Goal: Task Accomplishment & Management: Manage account settings

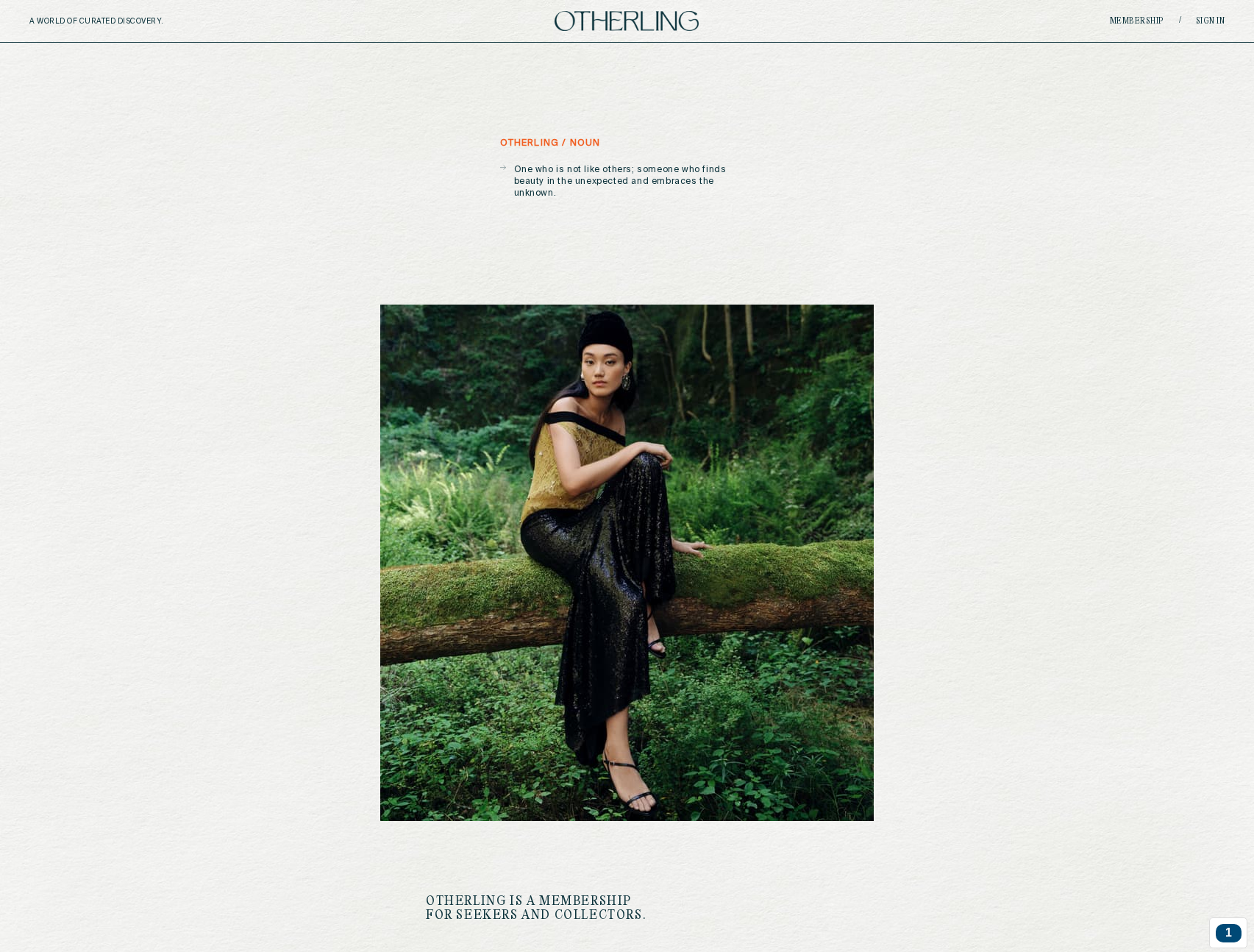
click at [1213, 21] on link "Sign in" at bounding box center [1211, 21] width 30 height 9
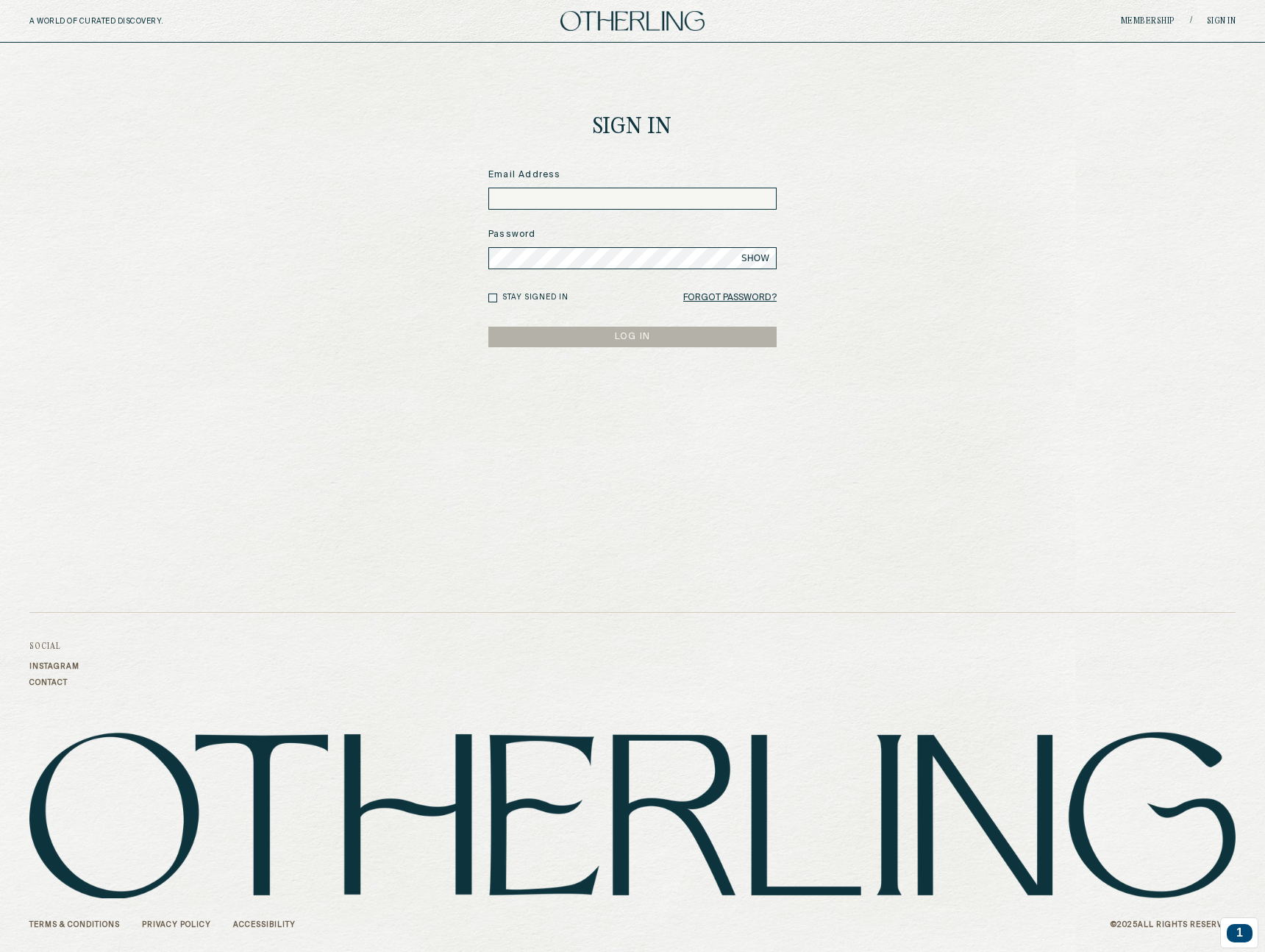
drag, startPoint x: 542, startPoint y: 215, endPoint x: 547, endPoint y: 205, distance: 11.2
click at [542, 215] on form "Email Address Password SHOW Stay signed in Forgot Password? LOG IN" at bounding box center [632, 257] width 288 height 178
click at [547, 204] on input at bounding box center [632, 198] width 288 height 22
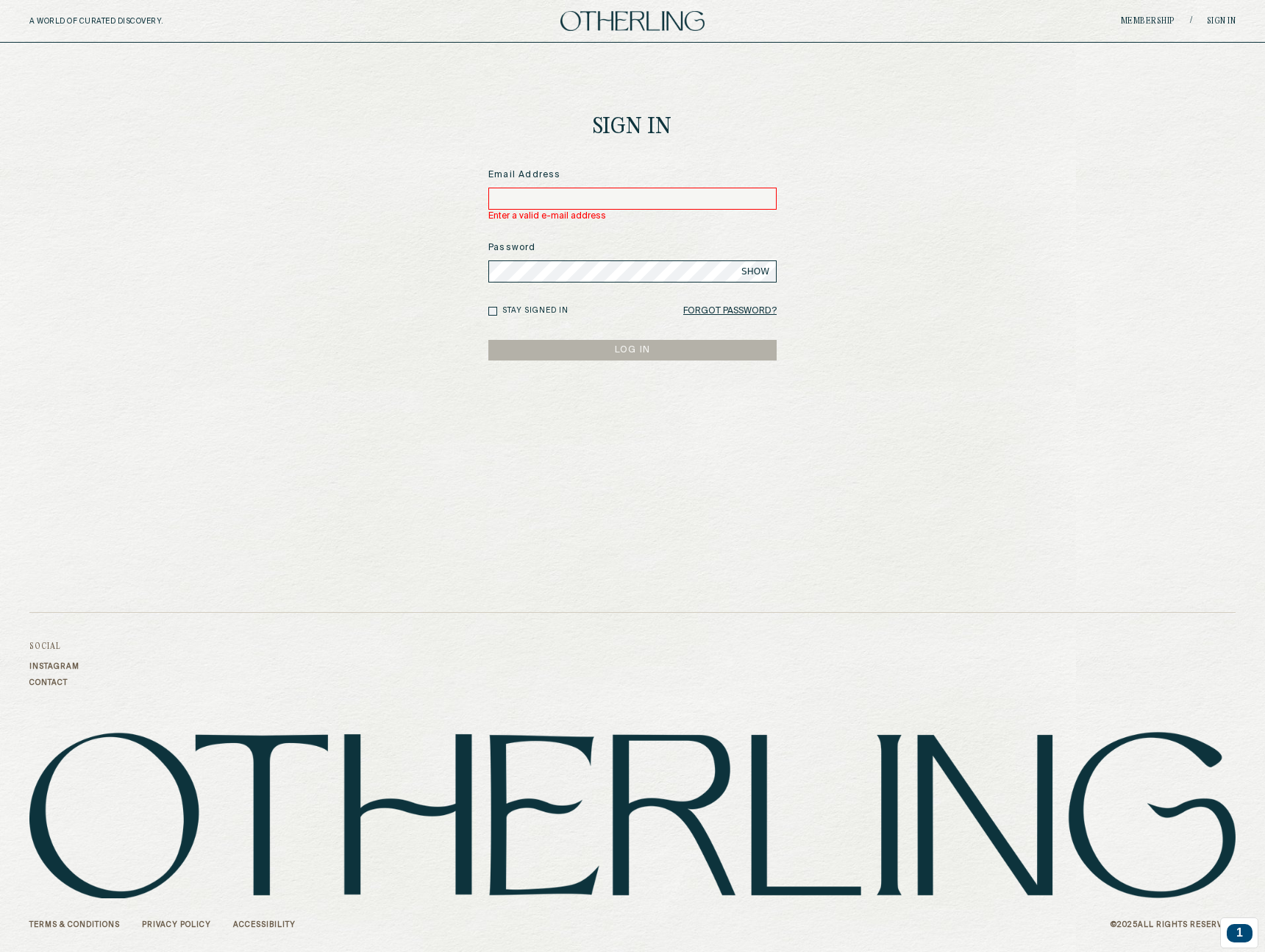
type input "**********"
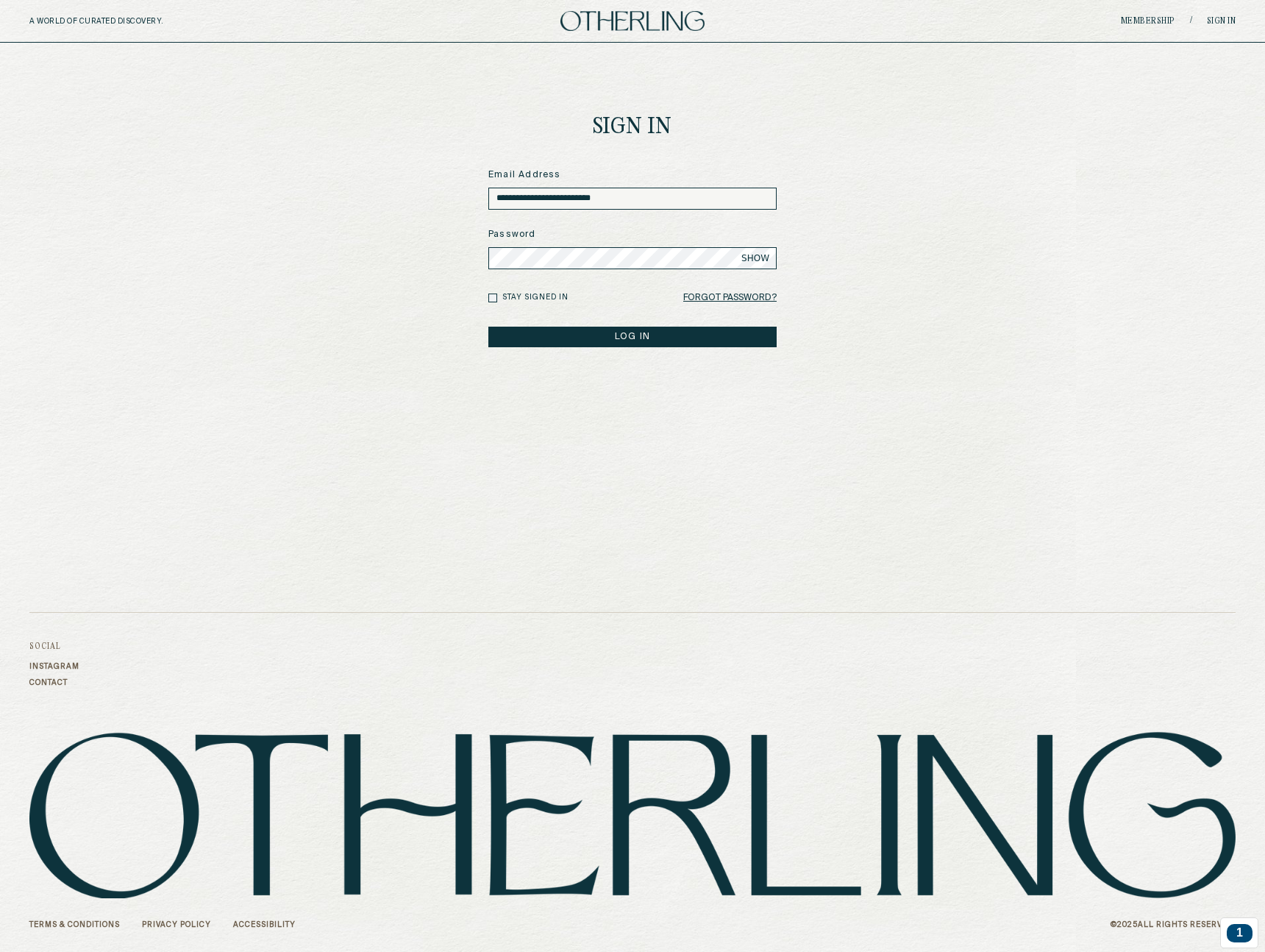
click at [488, 327] on button "LOG IN" at bounding box center [632, 337] width 288 height 21
